Goal: Find specific page/section: Find specific page/section

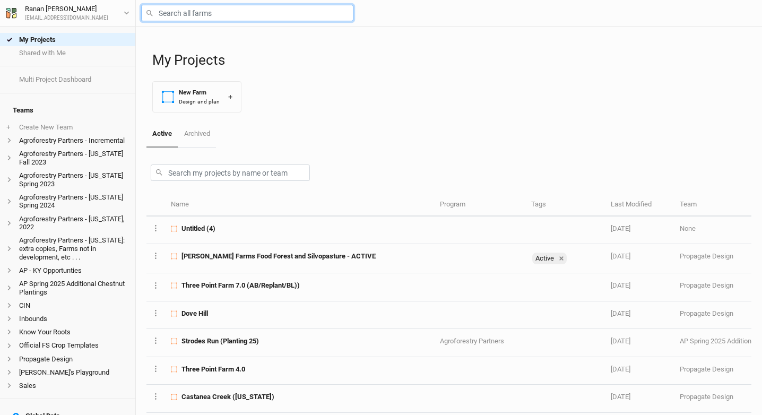
click at [232, 6] on input "text" at bounding box center [247, 13] width 212 height 16
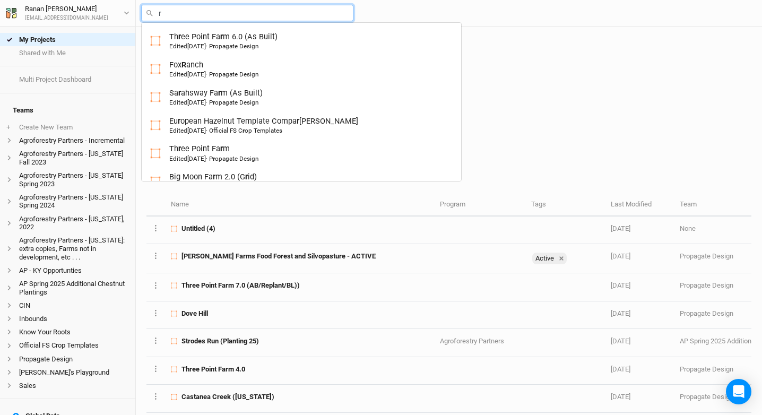
type input "ru"
type input "rutgers Hazelnut Breeding and Research"
type input "rud"
type input "rudolph Family Farm (ACTIVE)"
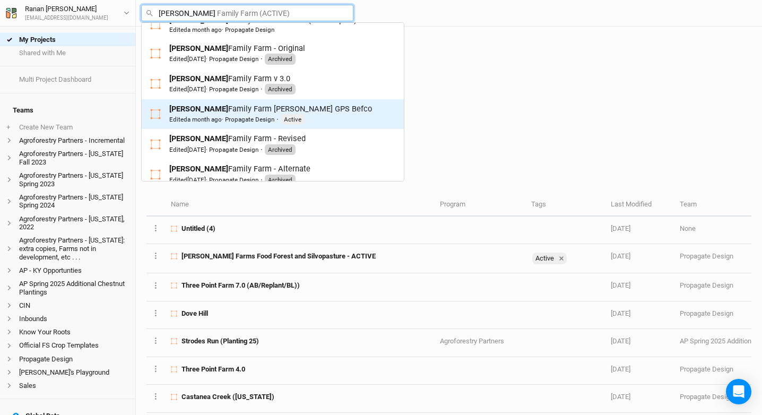
scroll to position [116, 0]
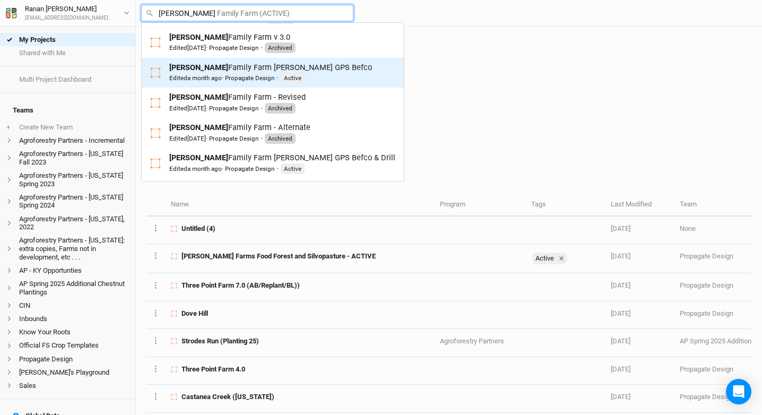
click at [325, 76] on div "Rudolph Family Farm Bob GPS Befco Edited a month ago · Propagate Design · Active" at bounding box center [272, 73] width 245 height 22
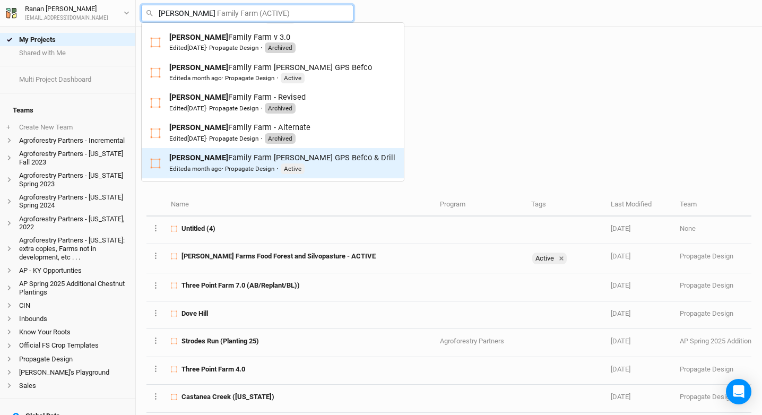
click at [316, 160] on div "Rudolph Family Farm Bob GPS Befco & Drill Edited a month ago · Propagate Design…" at bounding box center [282, 163] width 226 height 22
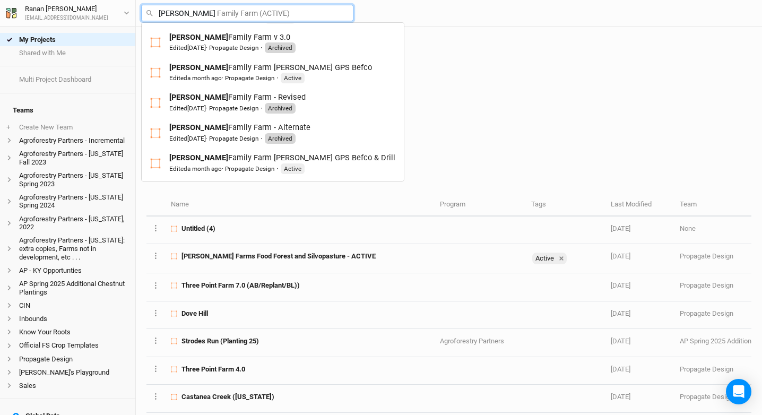
type input "rudolph"
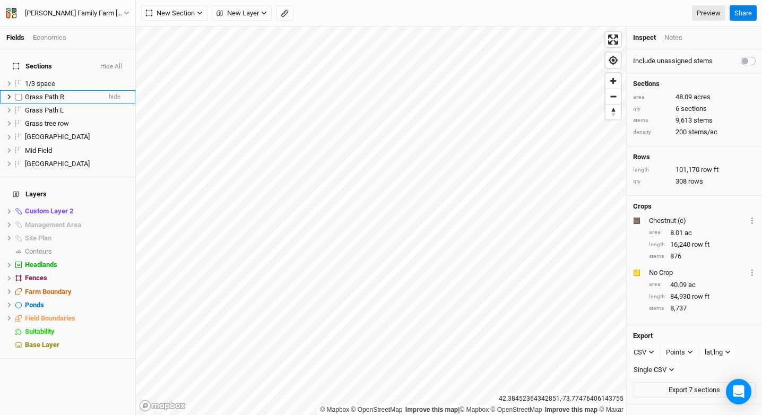
click at [114, 92] on li "Grass Path R hide" at bounding box center [67, 96] width 135 height 13
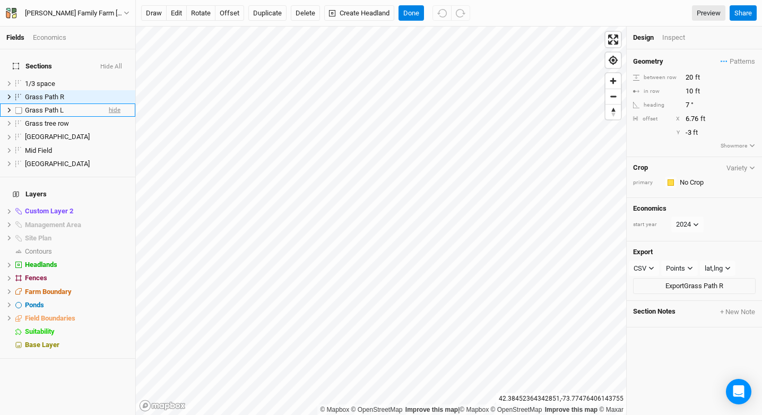
click at [110, 103] on span "hide" at bounding box center [115, 109] width 12 height 13
click at [110, 117] on span "hide" at bounding box center [115, 123] width 12 height 13
click at [109, 90] on span "hide" at bounding box center [115, 96] width 12 height 13
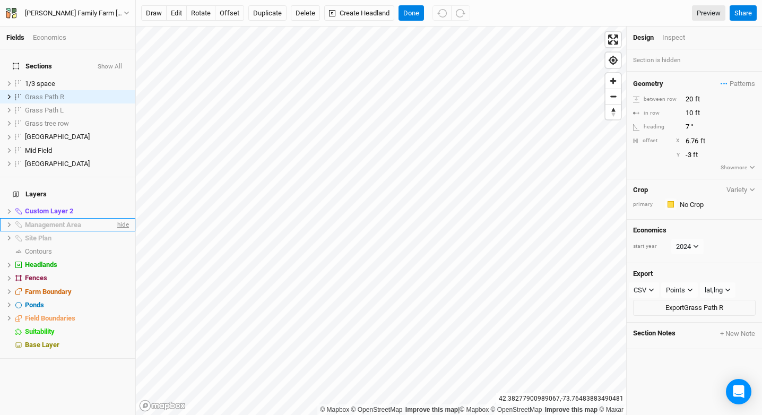
click at [115, 218] on span "hide" at bounding box center [122, 224] width 14 height 13
click at [115, 231] on span "hide" at bounding box center [122, 237] width 14 height 13
click at [85, 80] on div "1/3 space" at bounding box center [62, 84] width 75 height 8
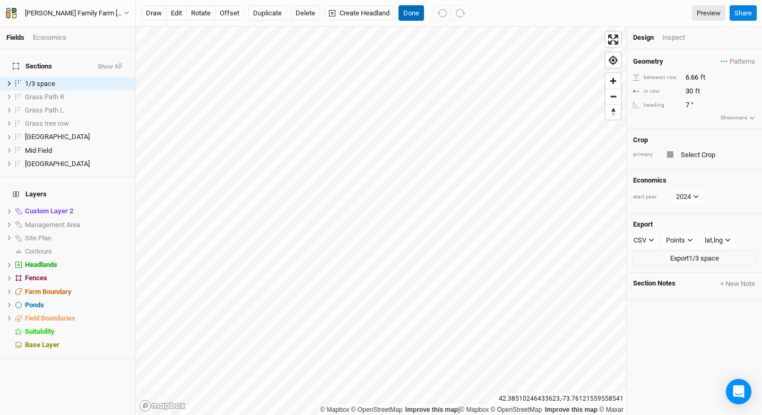
click at [414, 20] on button "Done" at bounding box center [411, 13] width 25 height 16
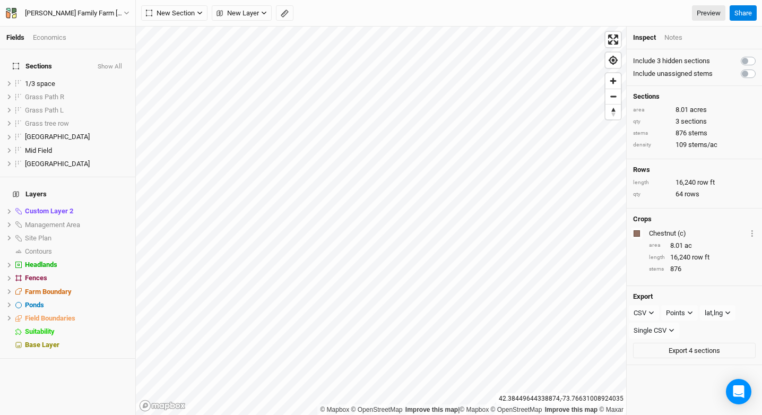
click at [104, 63] on button "Show All" at bounding box center [109, 66] width 25 height 7
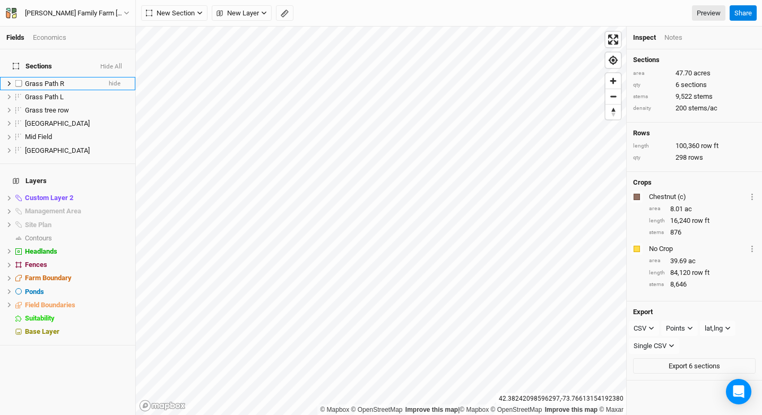
click at [114, 77] on li "Grass Path R hide" at bounding box center [67, 83] width 135 height 13
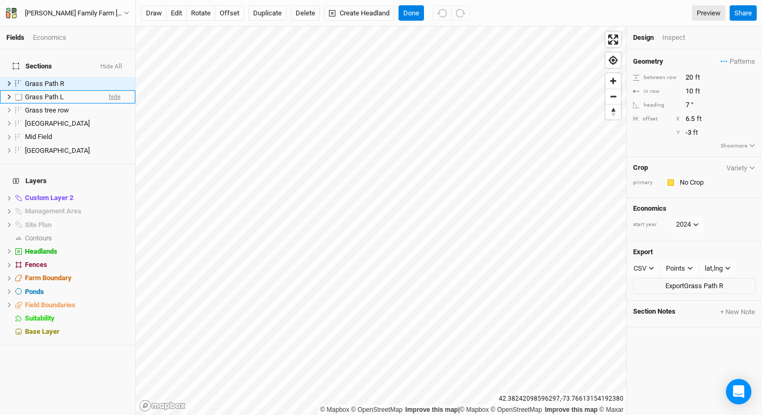
click at [109, 91] on span "hide" at bounding box center [115, 96] width 12 height 13
click at [109, 77] on span "hide" at bounding box center [115, 83] width 12 height 13
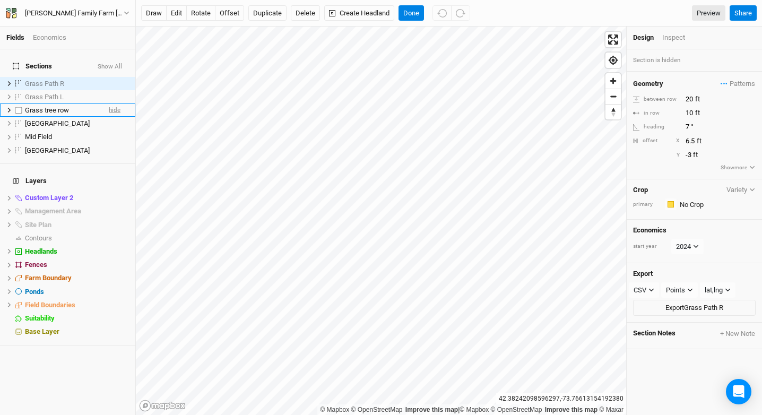
click at [111, 106] on span "hide" at bounding box center [115, 109] width 12 height 13
click at [100, 120] on li "Lower Field hide" at bounding box center [67, 123] width 135 height 13
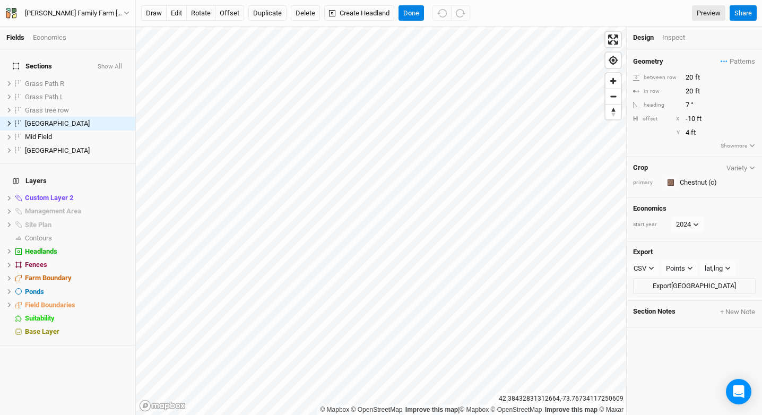
click at [107, 56] on h4 "Sections Show All" at bounding box center [67, 66] width 123 height 21
click at [107, 63] on button "Show All" at bounding box center [109, 66] width 25 height 7
click at [413, 10] on button "Done" at bounding box center [411, 13] width 25 height 16
